Goal: Information Seeking & Learning: Learn about a topic

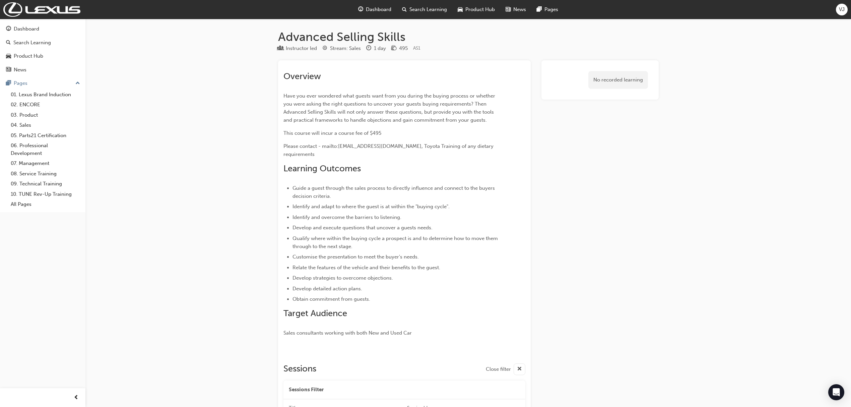
click at [369, 9] on span "Dashboard" at bounding box center [378, 10] width 25 height 8
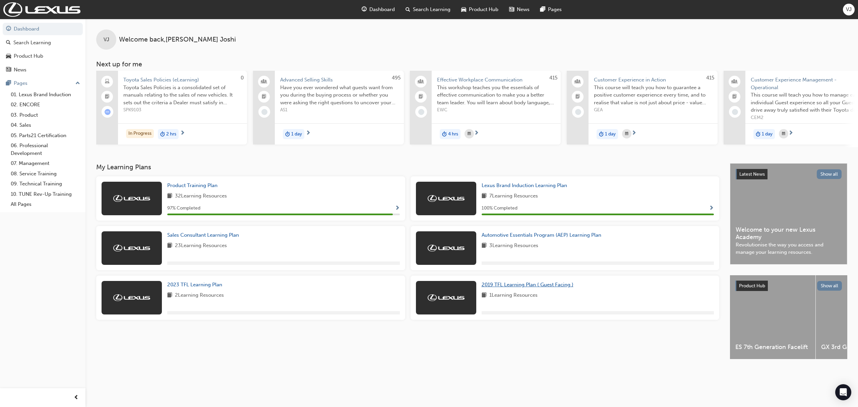
click at [553, 289] on link "2019 TFL Learning Plan ( Guest Facing )" at bounding box center [529, 285] width 95 height 8
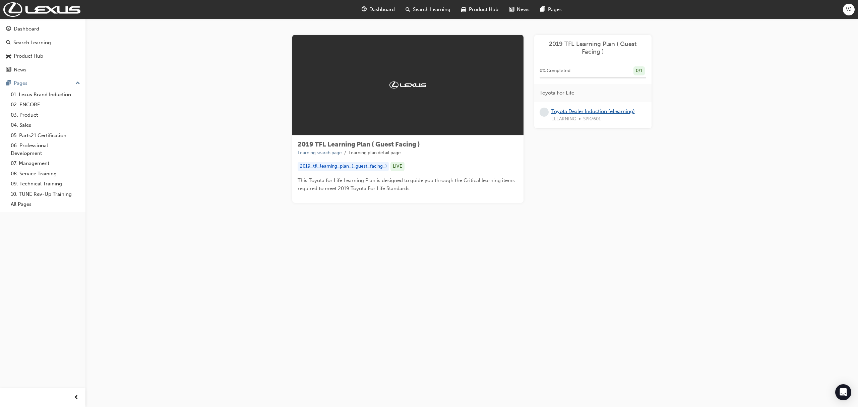
click at [626, 112] on link "Toyota Dealer Induction (eLearning)" at bounding box center [592, 111] width 83 height 6
click at [388, 11] on span "Dashboard" at bounding box center [381, 10] width 25 height 8
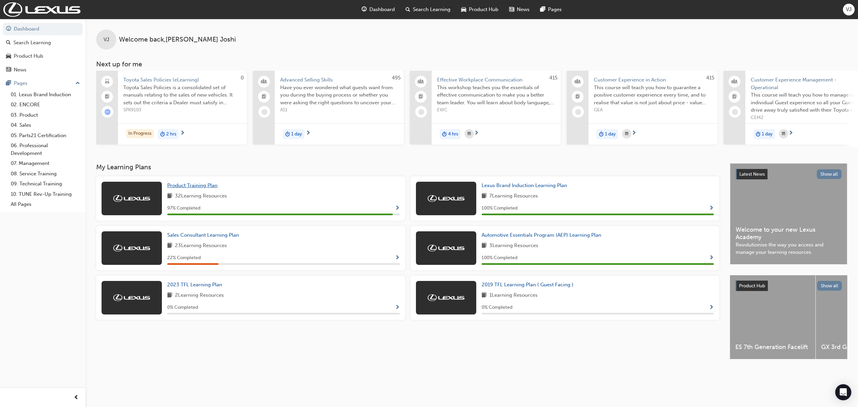
click at [184, 185] on span "Product Training Plan" at bounding box center [192, 185] width 50 height 6
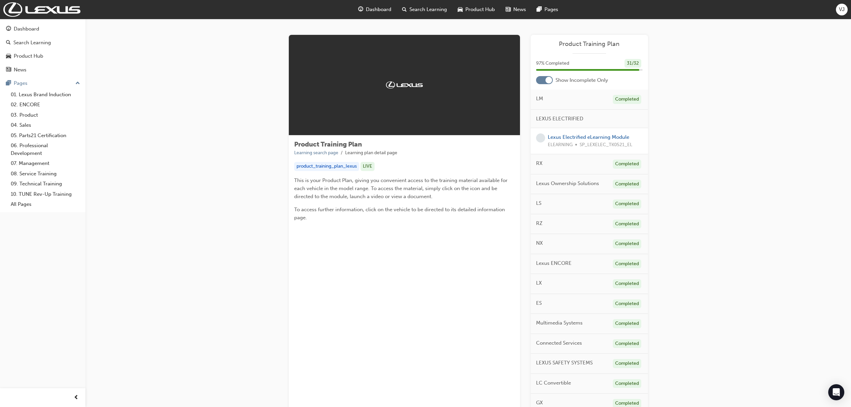
click at [389, 6] on span "Dashboard" at bounding box center [378, 10] width 25 height 8
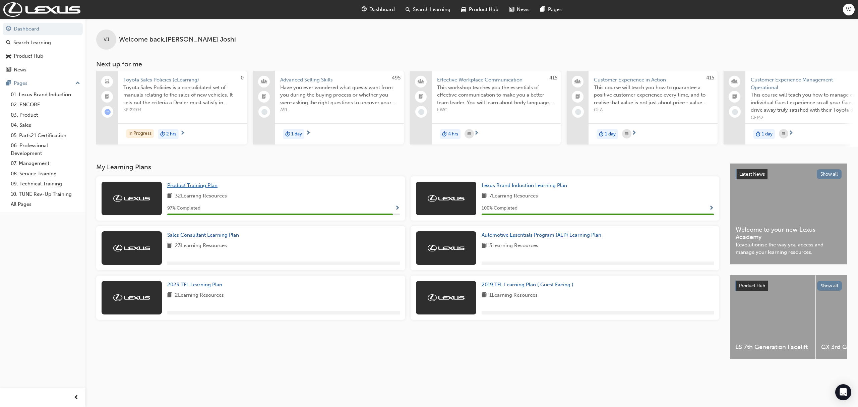
click at [208, 187] on span "Product Training Plan" at bounding box center [192, 185] width 50 height 6
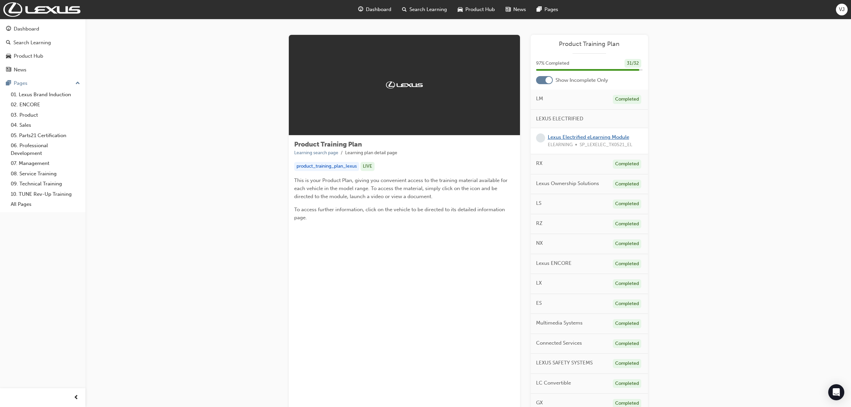
click at [574, 134] on link "Lexus Electrified eLearning Module" at bounding box center [588, 137] width 81 height 6
click at [552, 83] on div at bounding box center [544, 80] width 17 height 8
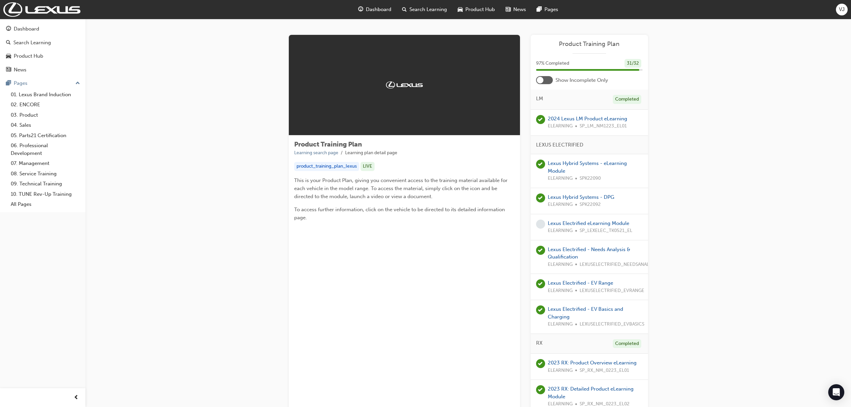
click at [539, 78] on div at bounding box center [540, 80] width 7 height 7
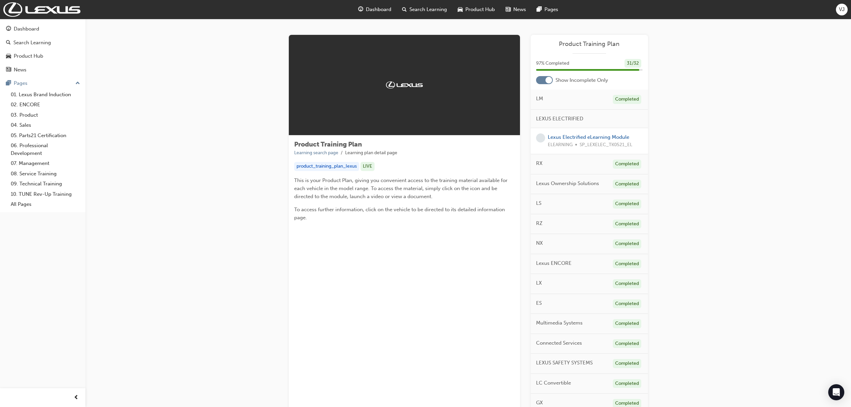
click at [371, 4] on div "Dashboard" at bounding box center [375, 10] width 44 height 14
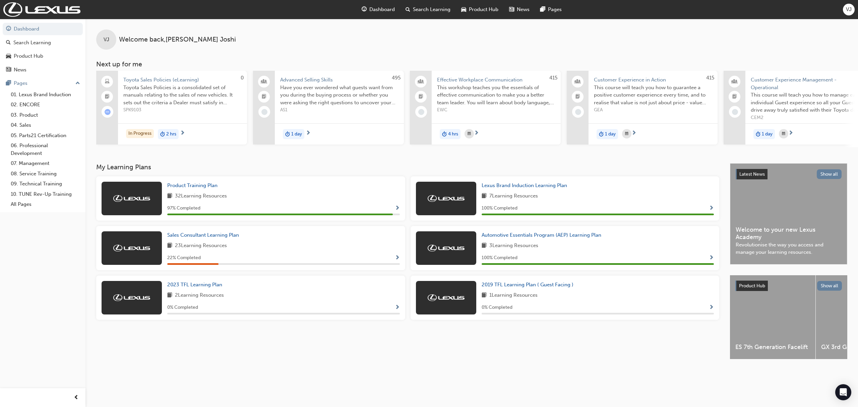
click at [170, 163] on div "VJ Welcome back , [PERSON_NAME] Next up for me 0 Toyota Sales Policies (eLearni…" at bounding box center [471, 91] width 773 height 144
click at [531, 288] on span "2019 TFL Learning Plan ( Guest Facing )" at bounding box center [528, 285] width 92 height 6
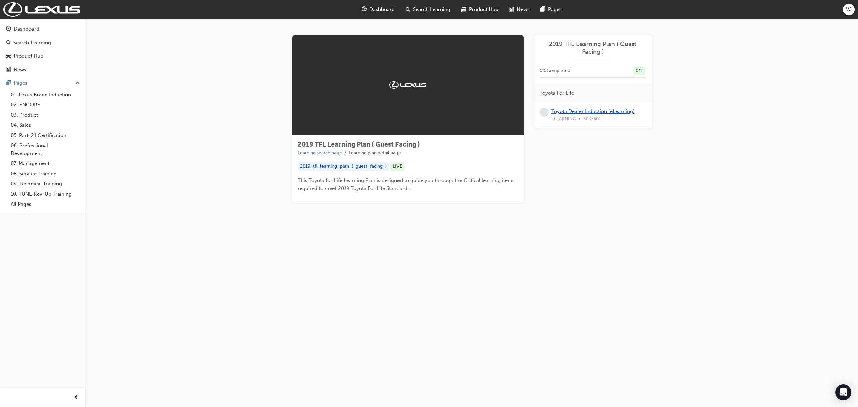
click at [593, 113] on link "Toyota Dealer Induction (eLearning)" at bounding box center [592, 111] width 83 height 6
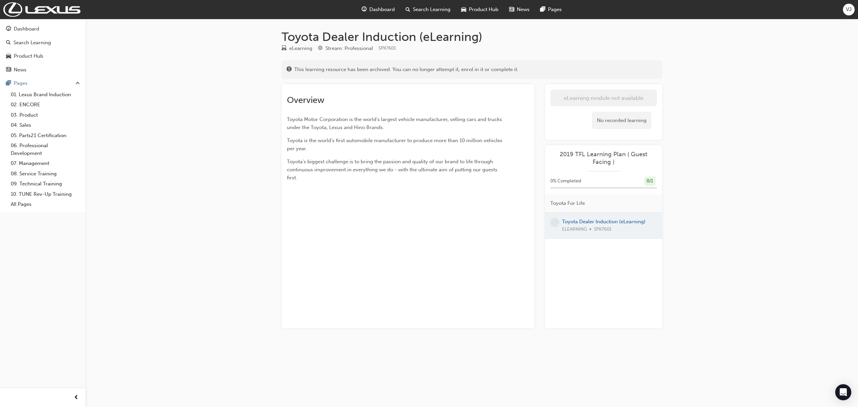
click at [599, 219] on div at bounding box center [603, 226] width 117 height 26
click at [601, 223] on div at bounding box center [603, 226] width 117 height 26
click at [412, 282] on div "Overview Toyota Motor Corporation is the world's largest vehicle manufacturer, …" at bounding box center [408, 206] width 253 height 244
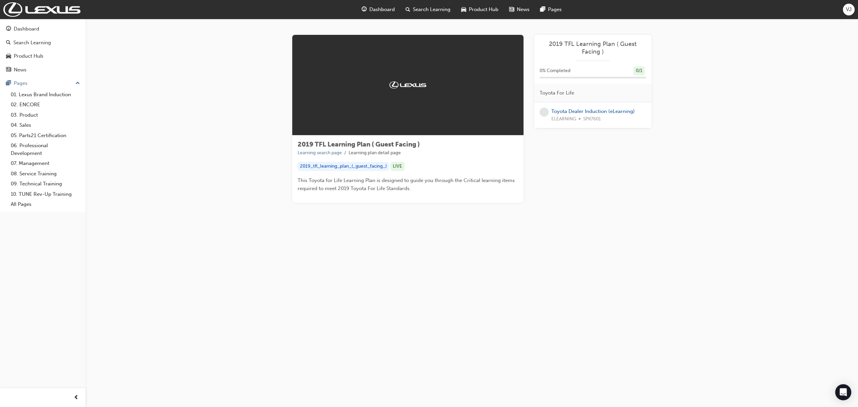
click at [529, 130] on div "2019 TFL Learning Plan ( Guest Facing ) Learning search page Learning plan deta…" at bounding box center [471, 119] width 359 height 168
click at [378, 9] on span "Dashboard" at bounding box center [381, 10] width 25 height 8
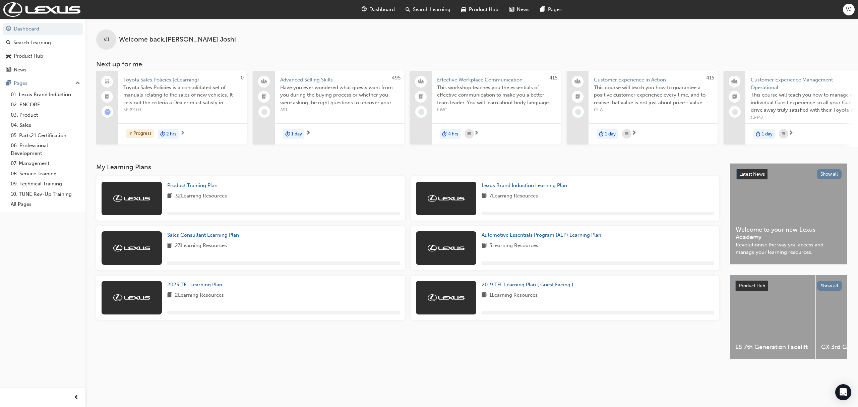
click at [414, 6] on span "Search Learning" at bounding box center [432, 10] width 38 height 8
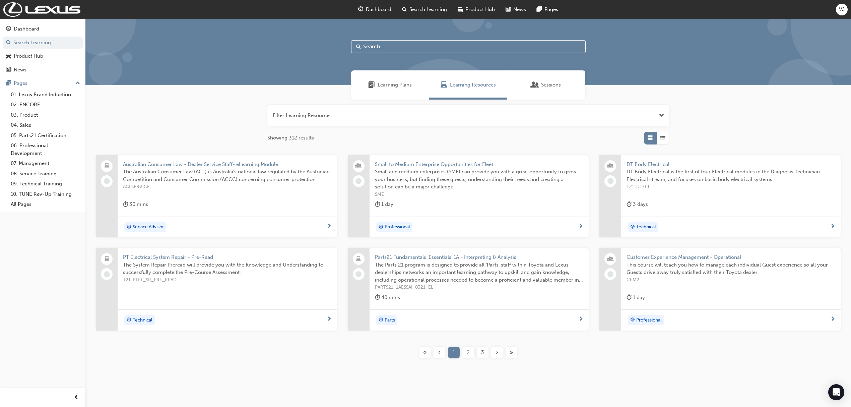
click at [441, 41] on input "text" at bounding box center [468, 46] width 235 height 13
click at [428, 47] on input "text" at bounding box center [468, 46] width 235 height 13
type input "R"
type input "TFL"
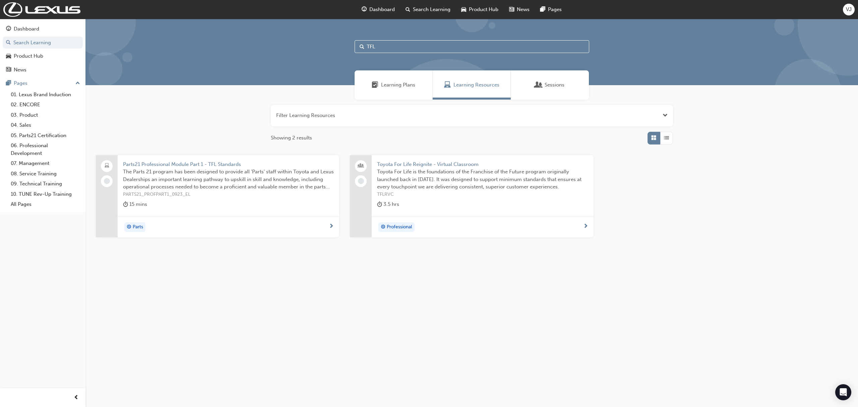
click at [406, 86] on span "Learning Plans" at bounding box center [398, 85] width 34 height 8
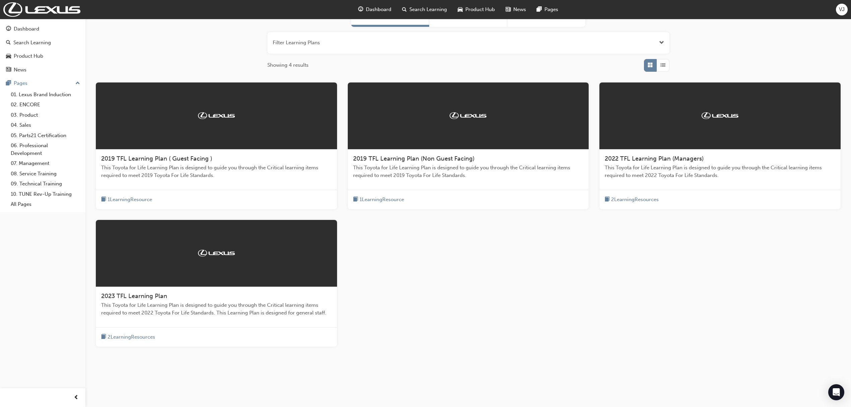
scroll to position [76, 0]
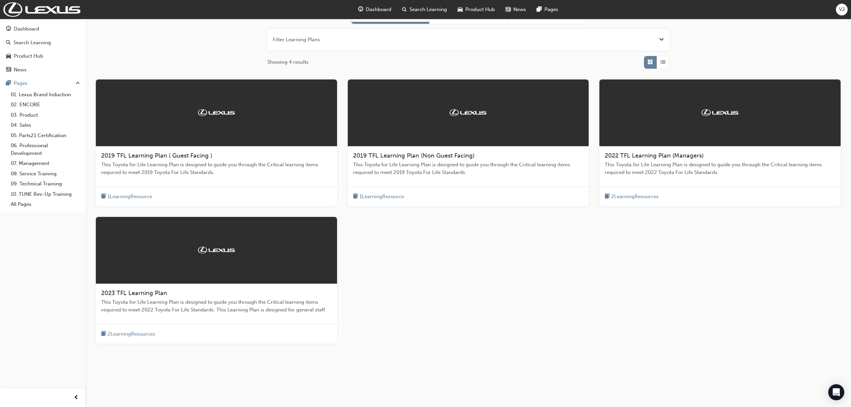
click at [154, 282] on div at bounding box center [216, 250] width 241 height 67
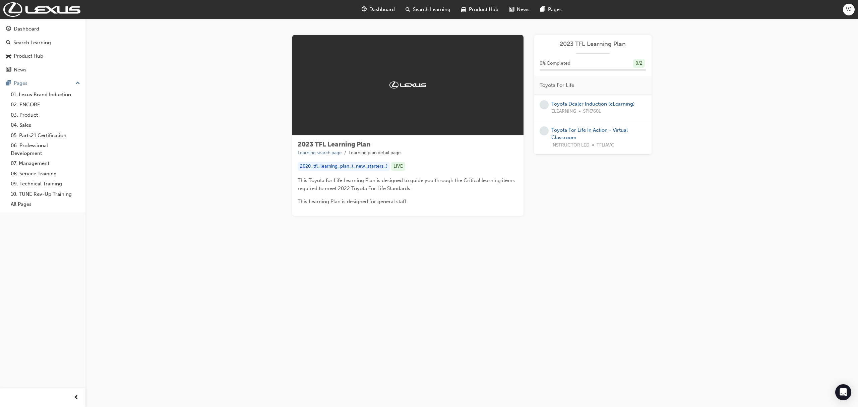
click at [676, 117] on div "2023 TFL Learning Plan Learning search page Learning plan detail page 2023 TFL …" at bounding box center [471, 133] width 773 height 229
click at [851, 0] on html "Your version of Internet Explorer is outdated and not supported. Please upgrade…" at bounding box center [429, 203] width 858 height 407
click at [683, 117] on div "2023 TFL Learning Plan Learning search page Learning plan detail page 2023 TFL …" at bounding box center [471, 133] width 773 height 229
click at [628, 104] on link "Toyota Dealer Induction (eLearning)" at bounding box center [592, 104] width 83 height 6
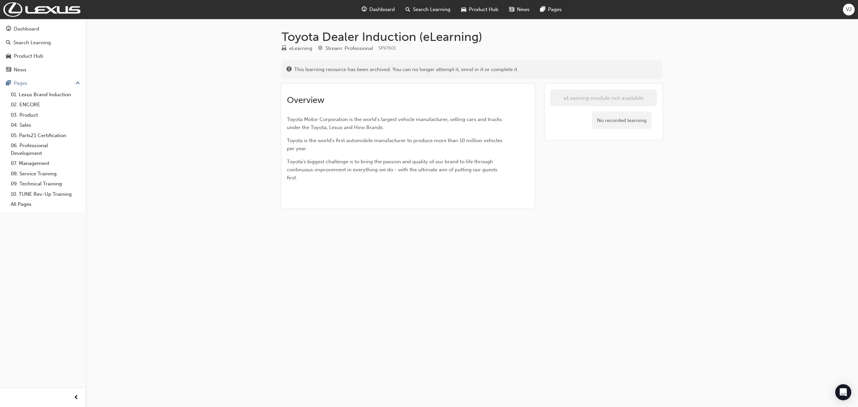
click at [525, 269] on div "Toyota Dealer Induction (eLearning) eLearning Stream: Professional SPK7601 This…" at bounding box center [429, 203] width 858 height 407
click at [782, 148] on div "Toyota Dealer Induction (eLearning) eLearning Stream: Professional SPK7601 This…" at bounding box center [429, 203] width 858 height 407
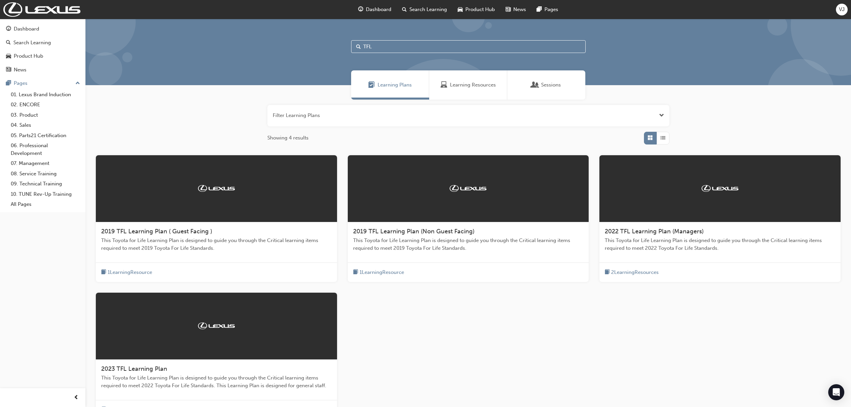
click at [189, 233] on span "2019 TFL Learning Plan ( Guest Facing )" at bounding box center [156, 231] width 111 height 7
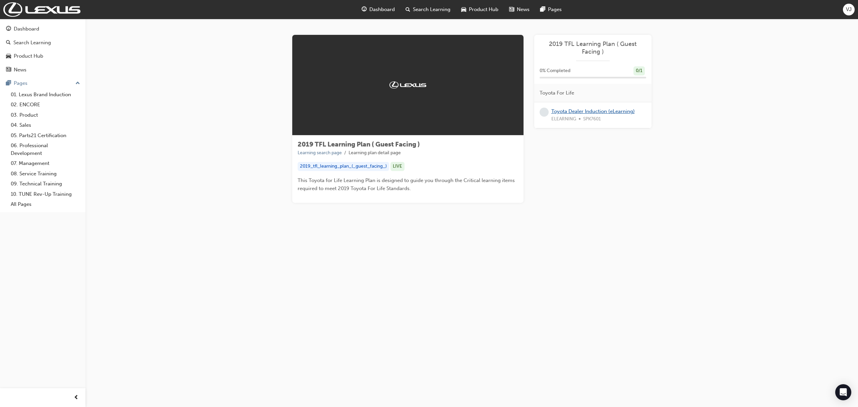
click at [558, 109] on link "Toyota Dealer Induction (eLearning)" at bounding box center [592, 111] width 83 height 6
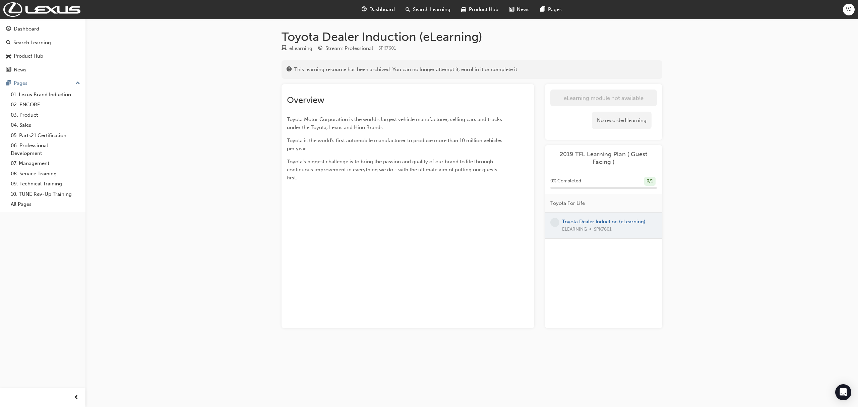
click at [378, 11] on span "Dashboard" at bounding box center [381, 10] width 25 height 8
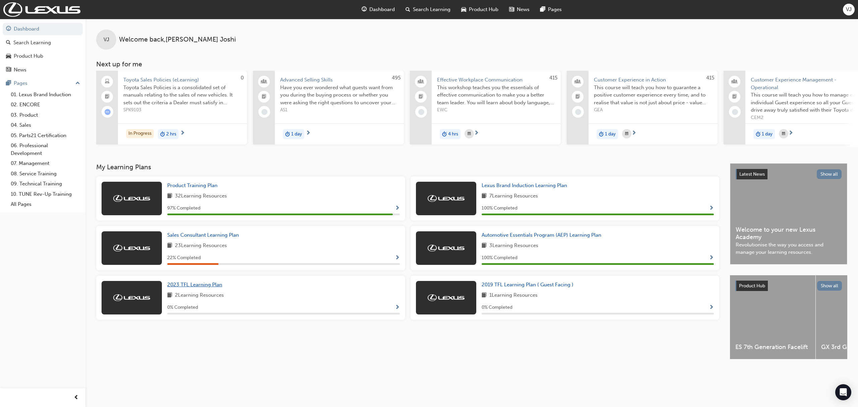
click at [214, 286] on span "2023 TFL Learning Plan" at bounding box center [194, 285] width 55 height 6
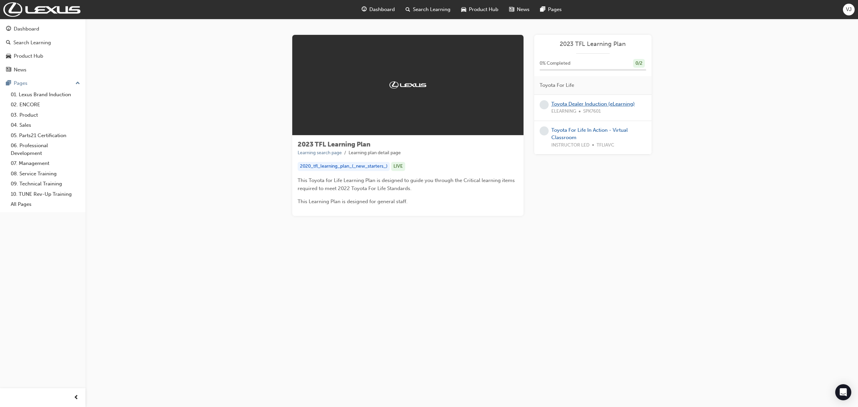
click at [592, 104] on link "Toyota Dealer Induction (eLearning)" at bounding box center [592, 104] width 83 height 6
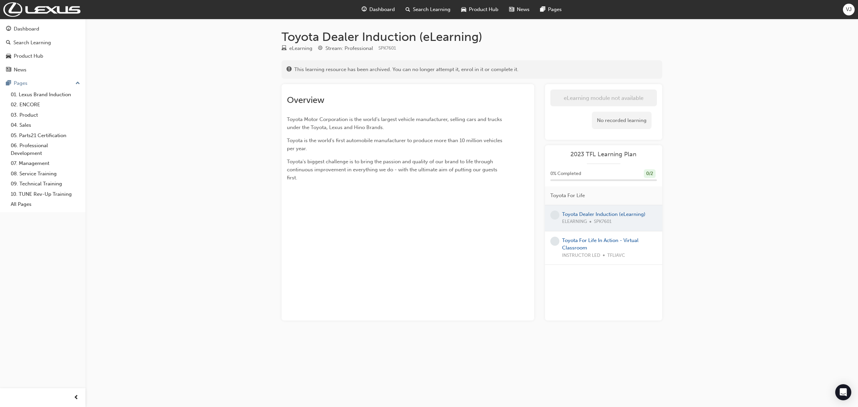
click at [610, 213] on div at bounding box center [603, 218] width 117 height 26
click at [597, 215] on div at bounding box center [603, 218] width 117 height 26
drag, startPoint x: 583, startPoint y: 214, endPoint x: 580, endPoint y: 218, distance: 5.0
click at [582, 214] on div at bounding box center [603, 218] width 117 height 26
click at [586, 239] on link "Toyota For Life In Action - Virtual Classroom" at bounding box center [600, 244] width 76 height 14
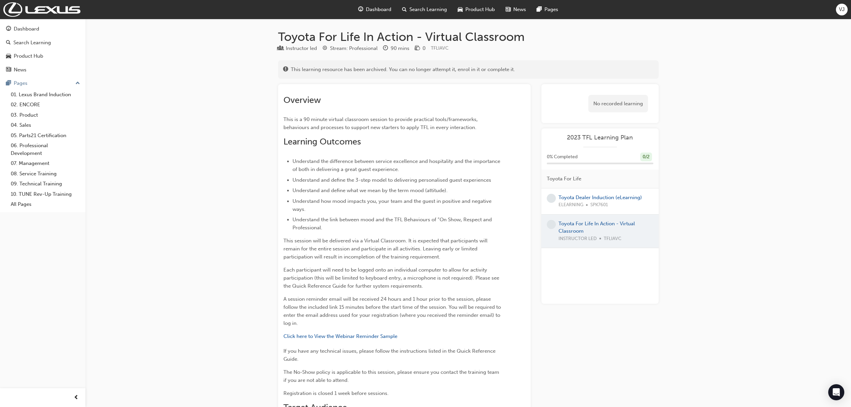
click at [369, 15] on div "Dashboard" at bounding box center [375, 10] width 44 height 14
